Goal: Register for event/course

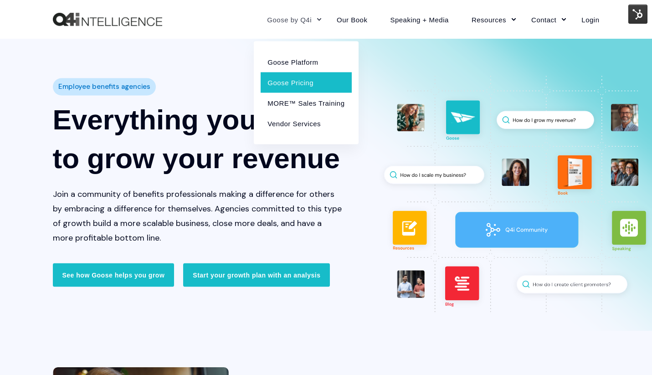
click at [290, 83] on link "Goose Pricing" at bounding box center [306, 82] width 91 height 21
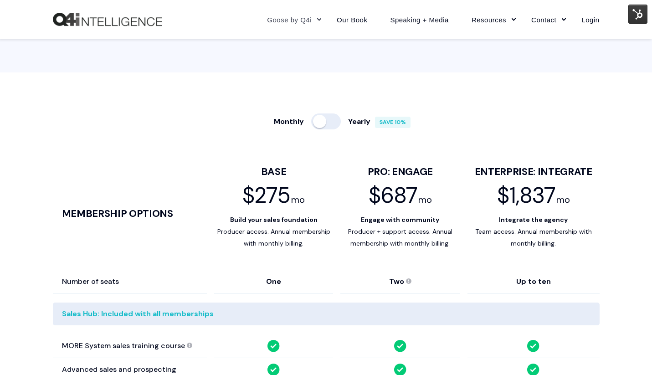
scroll to position [439, 0]
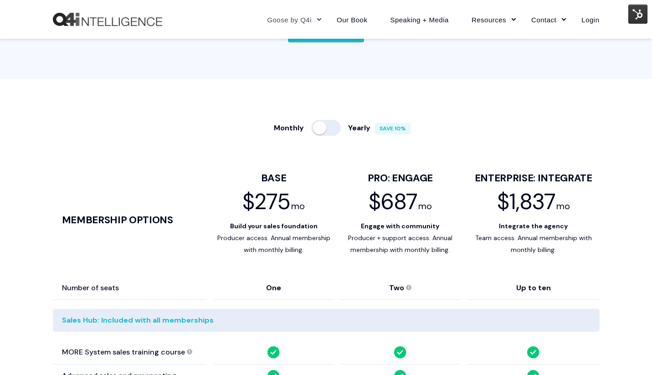
click at [322, 128] on div at bounding box center [326, 128] width 30 height 16
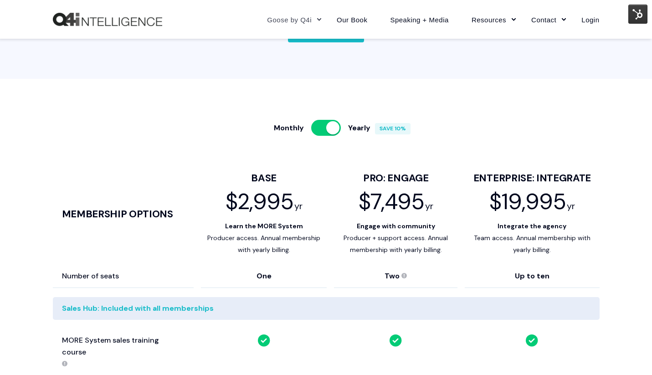
click at [336, 123] on div at bounding box center [326, 128] width 30 height 16
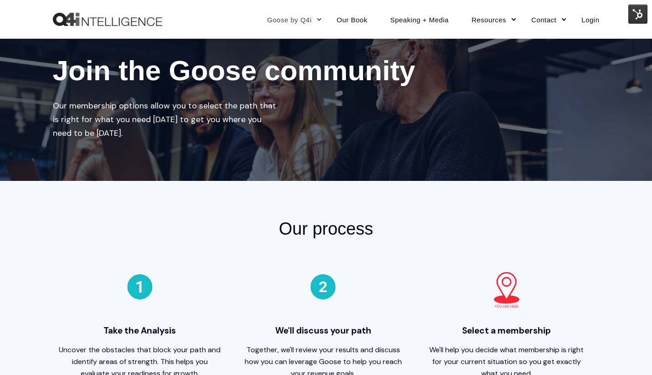
scroll to position [0, 0]
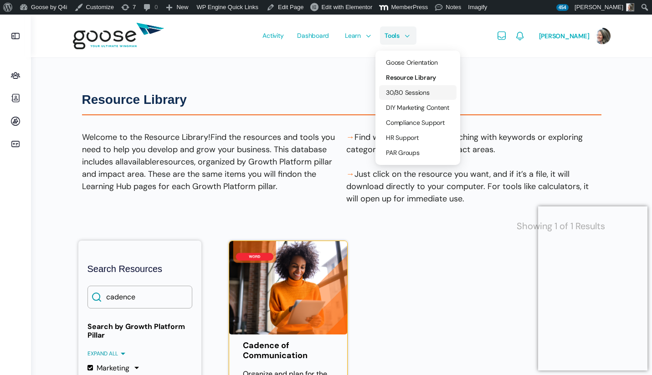
click at [405, 93] on span "30/30 Sessions" at bounding box center [408, 92] width 44 height 8
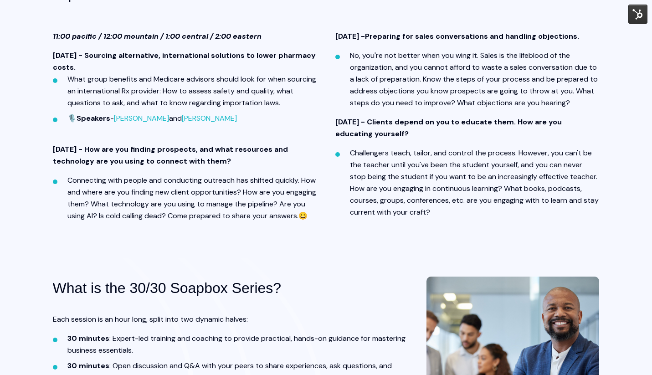
scroll to position [417, 0]
